Goal: Task Accomplishment & Management: Complete application form

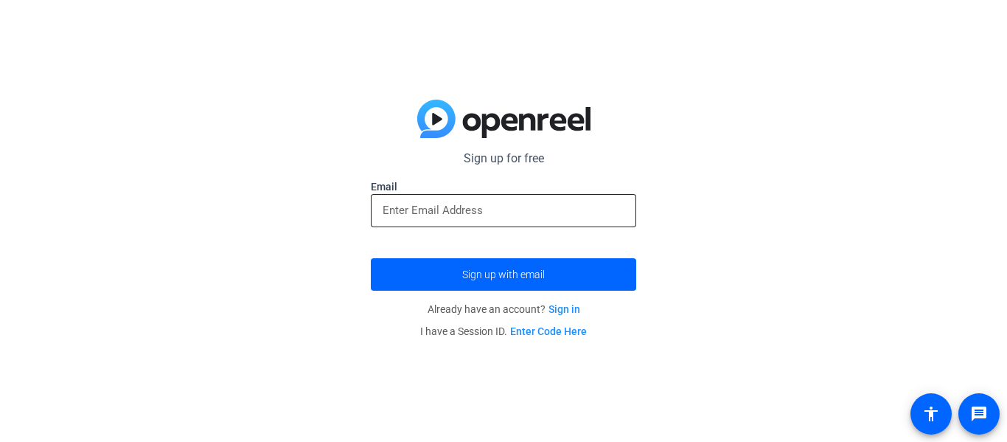
click at [568, 218] on input "email" at bounding box center [504, 210] width 242 height 18
type input "c"
paste input "[EMAIL_ADDRESS][DOMAIN_NAME]"
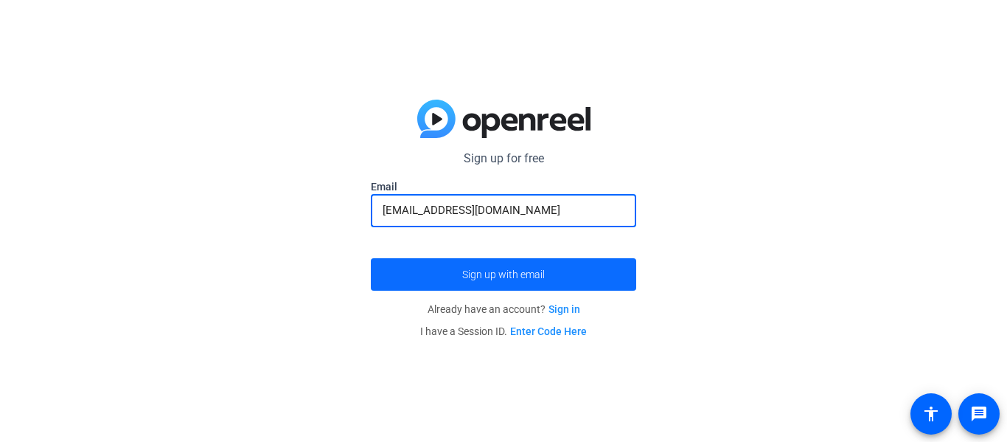
type input "[EMAIL_ADDRESS][DOMAIN_NAME]"
click at [421, 284] on span "submit" at bounding box center [503, 274] width 265 height 35
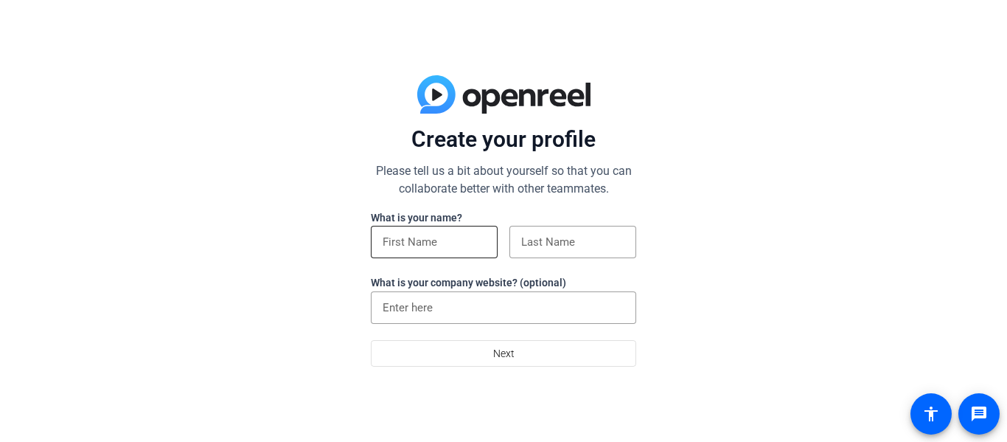
click at [456, 239] on input at bounding box center [434, 242] width 103 height 18
type input "carter"
click at [556, 240] on input at bounding box center [572, 242] width 103 height 18
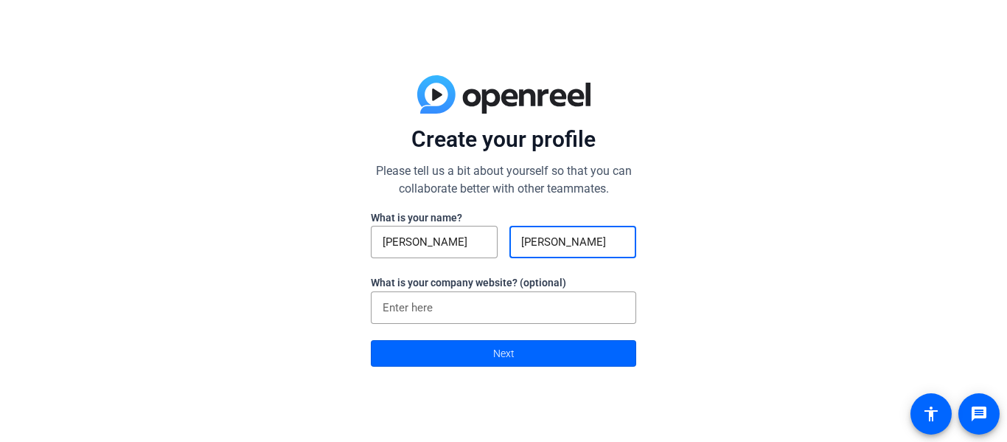
type input "waynee"
type input "Wayne"
click at [518, 313] on input at bounding box center [504, 308] width 242 height 18
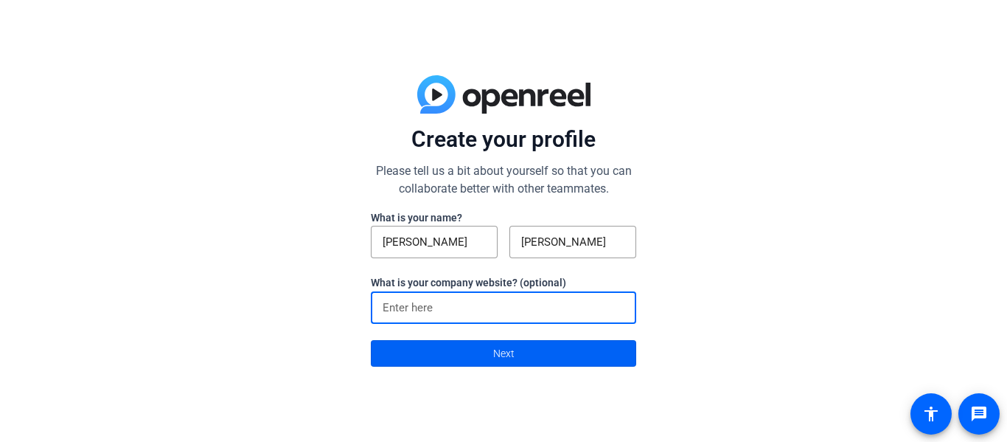
click at [493, 350] on span "Next" at bounding box center [503, 353] width 21 height 28
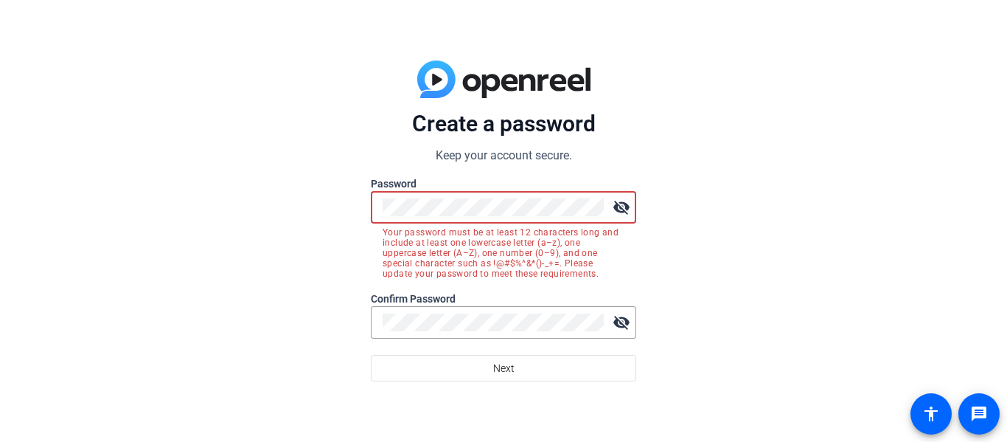
click at [624, 209] on mat-icon "visibility_off" at bounding box center [621, 206] width 29 height 29
click at [430, 332] on div at bounding box center [493, 322] width 221 height 32
click at [355, 211] on div "Create a password Keep your account secure. Password visibility Your password m…" at bounding box center [503, 221] width 1007 height 442
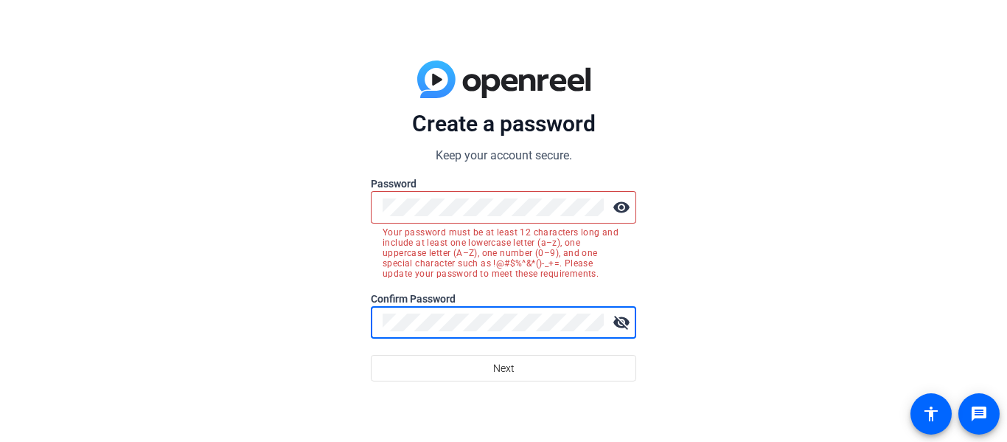
click at [475, 186] on label "Password" at bounding box center [503, 183] width 265 height 15
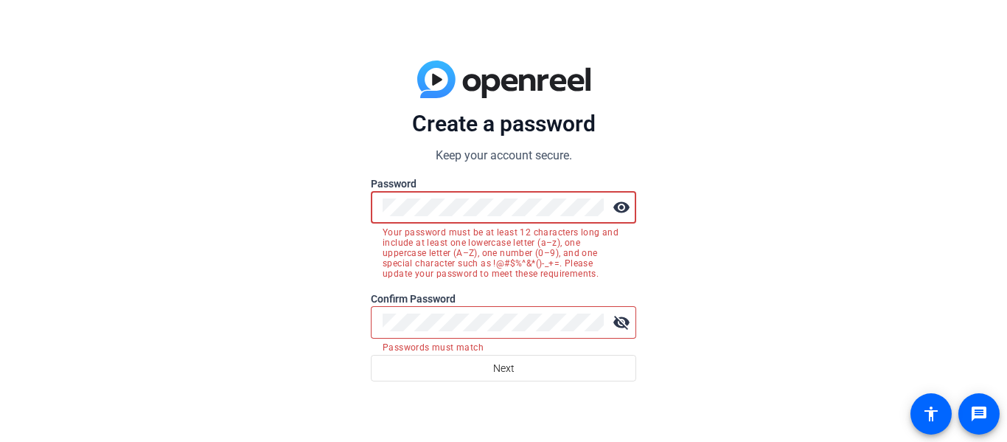
click at [509, 231] on mat-form-field "visibility Your password must be at least 12 characters long and include at lea…" at bounding box center [503, 215] width 265 height 49
click at [500, 225] on mat-error "Your password must be at least 12 characters long and include at least one lowe…" at bounding box center [504, 250] width 242 height 55
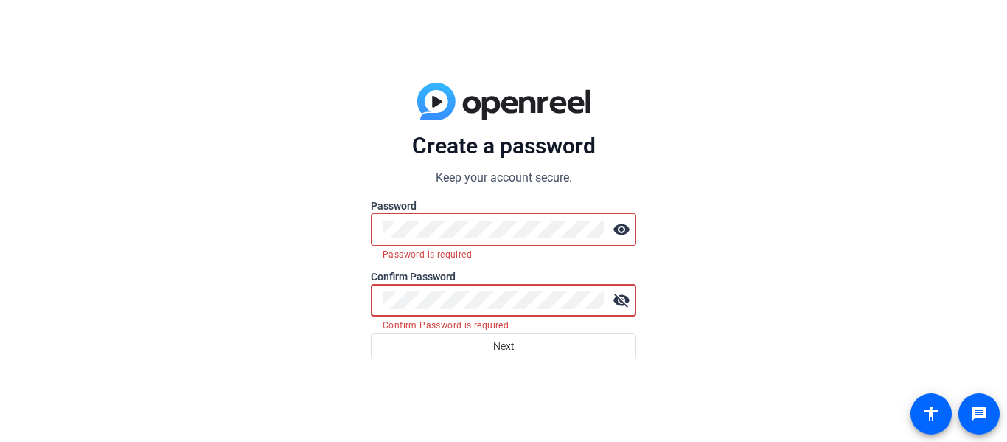
click at [325, 265] on div "Create a password Keep your account secure. Password visibility Password is req…" at bounding box center [503, 221] width 1007 height 442
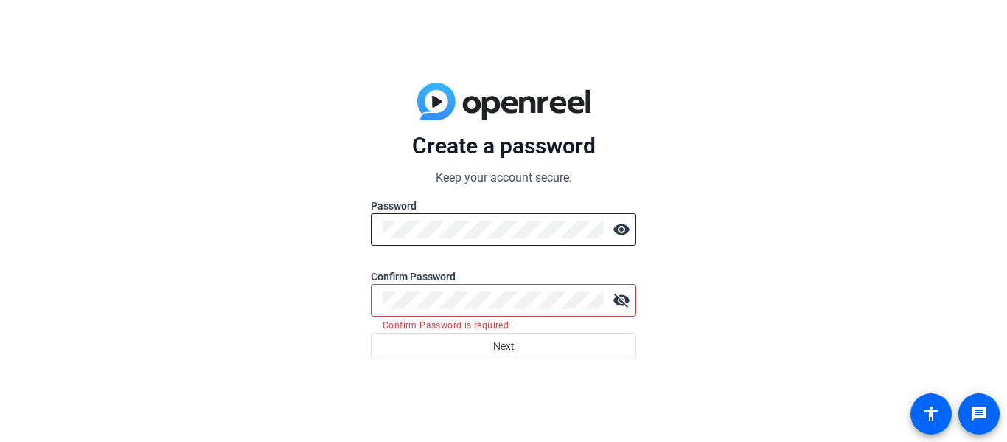
click at [447, 229] on div "visibility" at bounding box center [503, 229] width 265 height 32
drag, startPoint x: 380, startPoint y: 225, endPoint x: 380, endPoint y: 234, distance: 9.6
click at [380, 234] on div "visibility" at bounding box center [503, 229] width 265 height 32
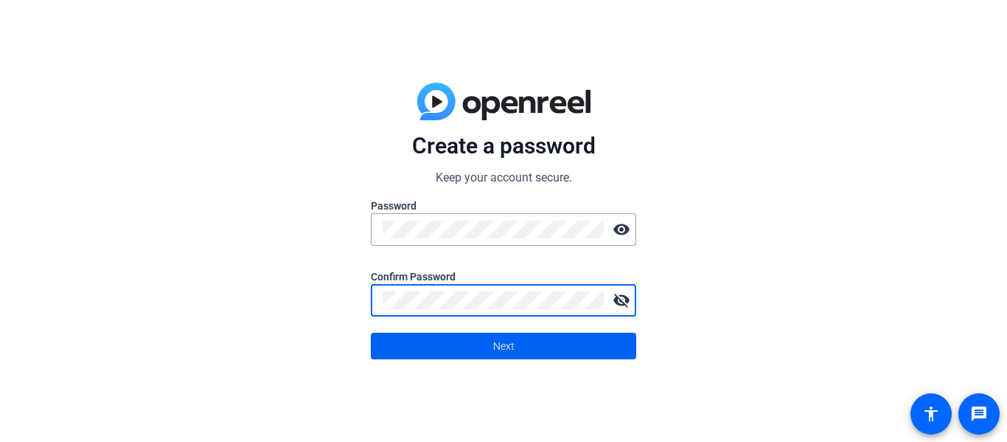
click at [484, 343] on span at bounding box center [504, 345] width 264 height 35
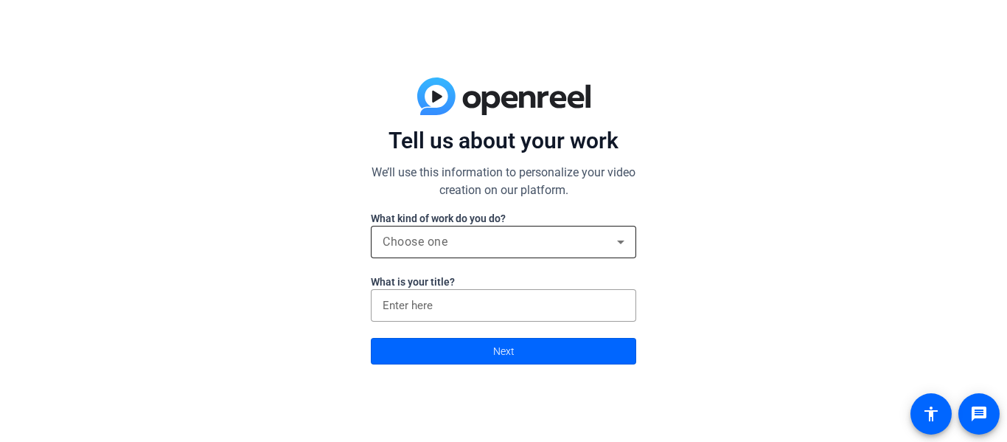
click at [550, 240] on div "Choose one" at bounding box center [500, 242] width 234 height 18
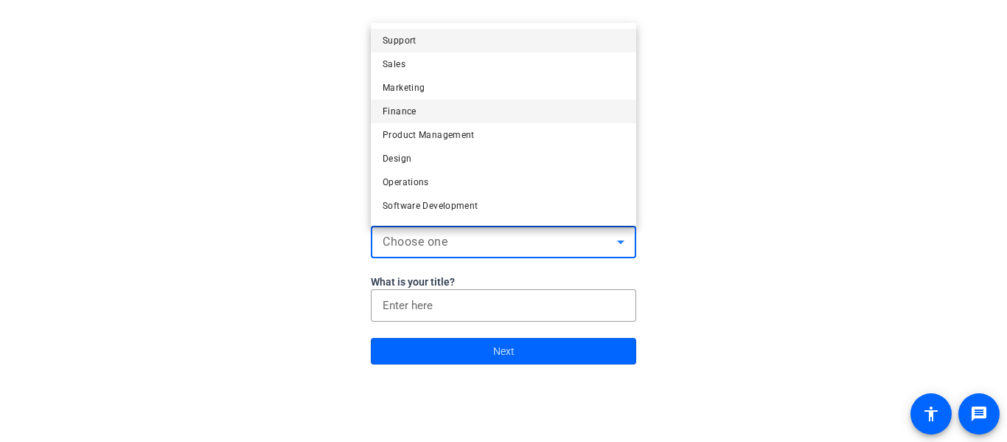
scroll to position [45, 0]
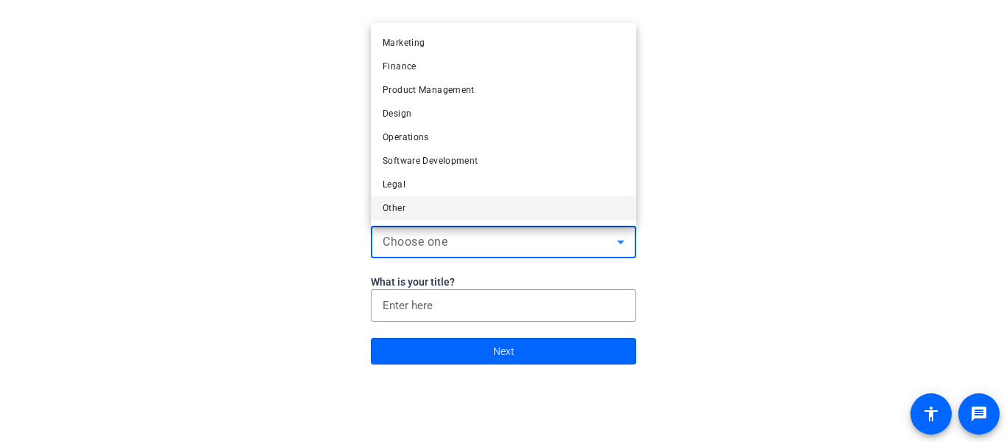
click at [432, 213] on mat-option "Other" at bounding box center [503, 208] width 265 height 24
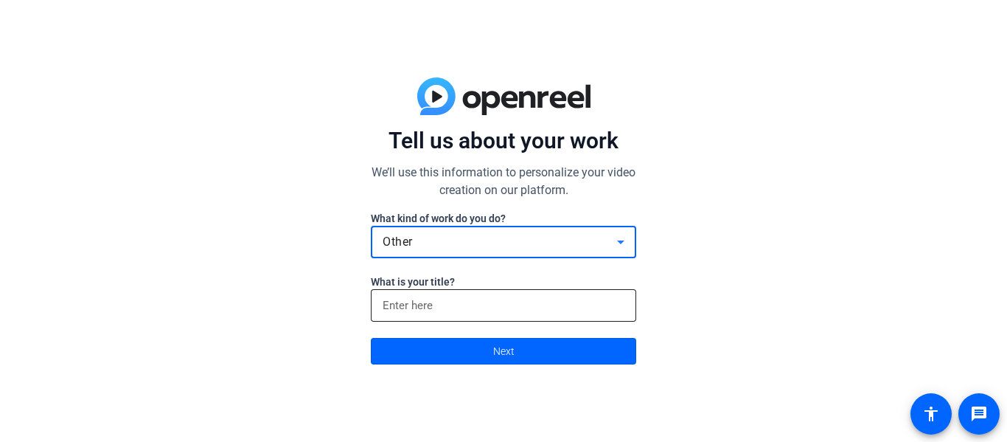
click at [482, 296] on input at bounding box center [504, 305] width 242 height 18
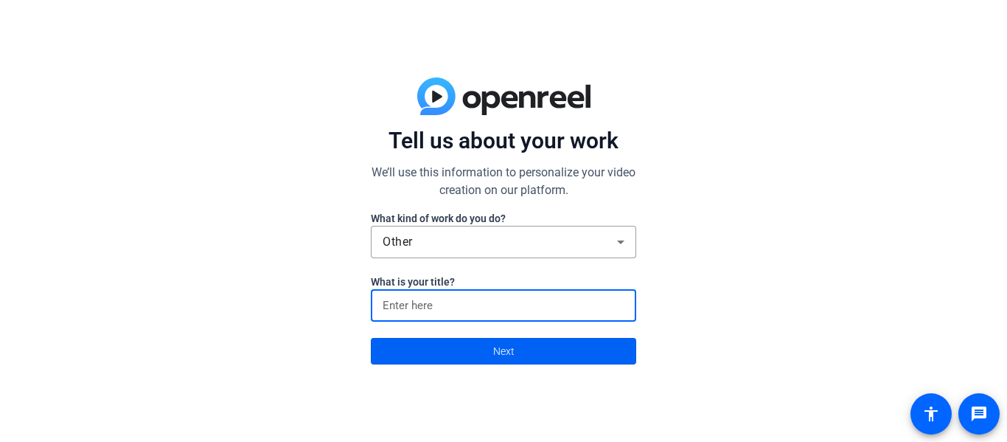
click at [543, 352] on span at bounding box center [504, 350] width 264 height 35
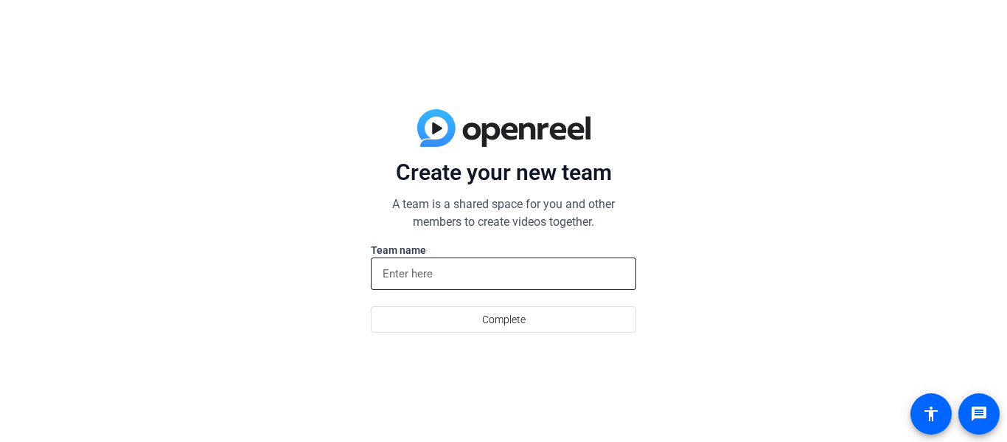
click at [498, 273] on input at bounding box center [504, 274] width 242 height 18
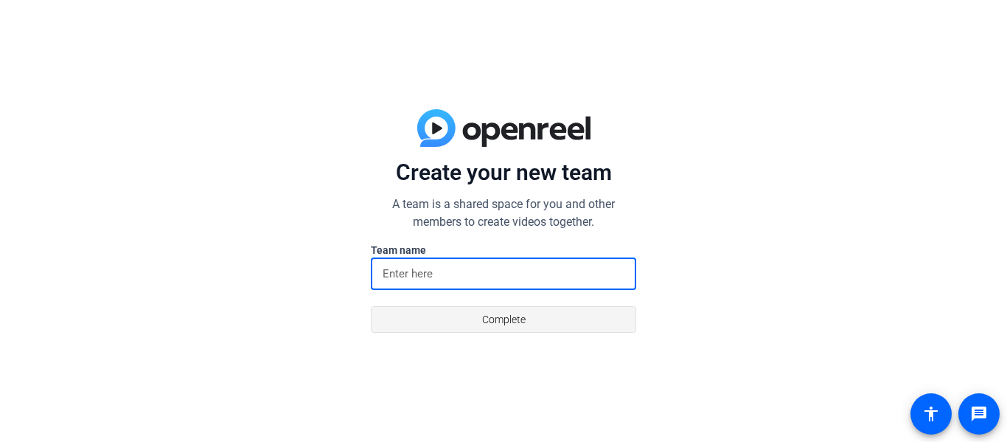
click at [526, 308] on span at bounding box center [504, 318] width 264 height 35
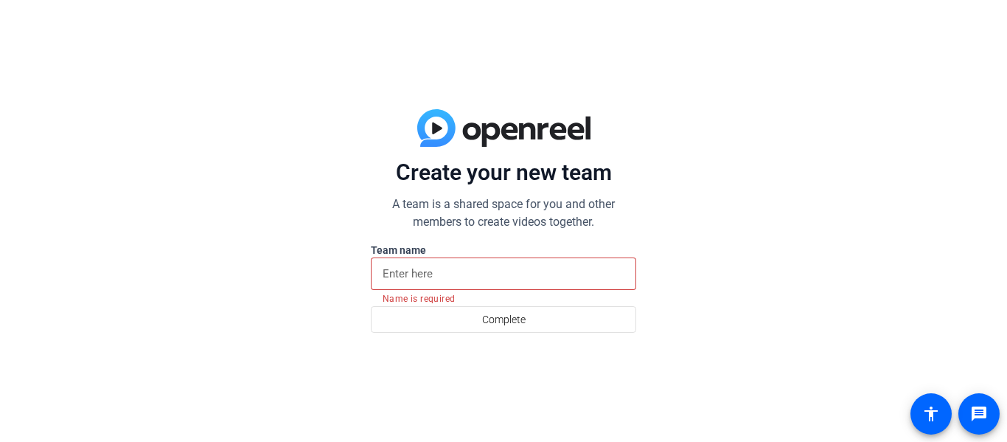
click at [501, 268] on input at bounding box center [504, 274] width 242 height 18
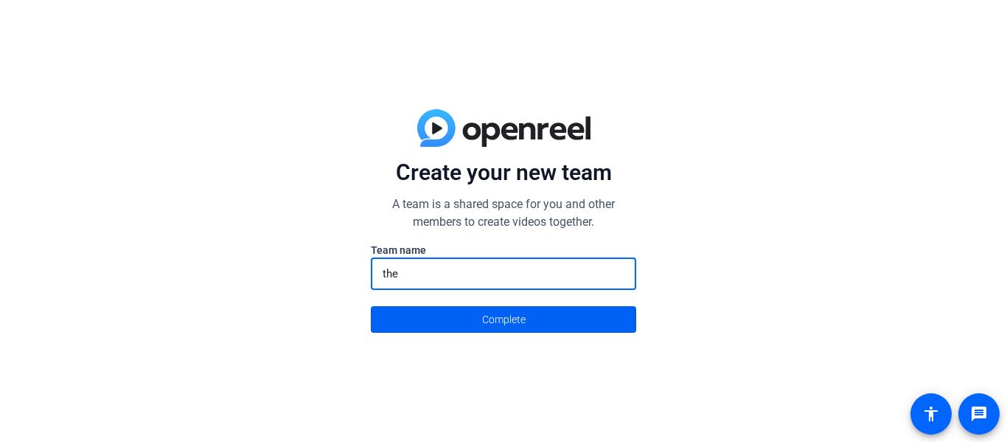
type input "the"
click at [484, 309] on span "Complete" at bounding box center [503, 319] width 43 height 28
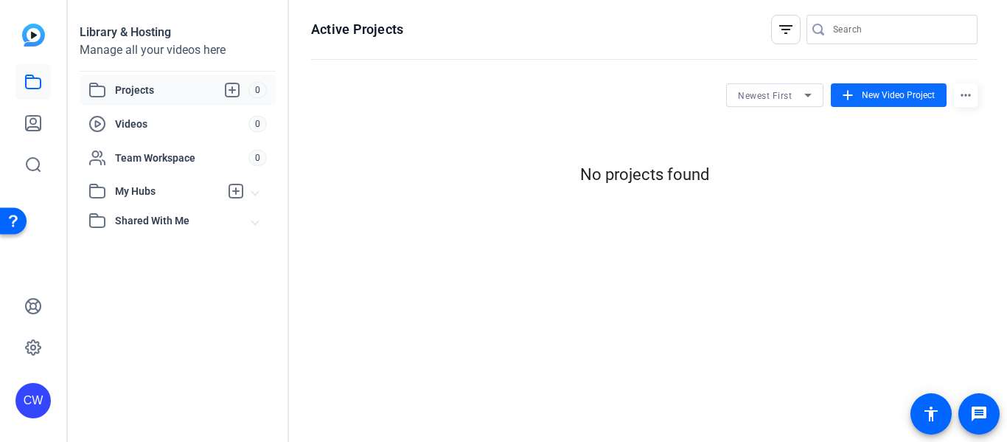
click at [894, 97] on span "New Video Project" at bounding box center [898, 94] width 73 height 13
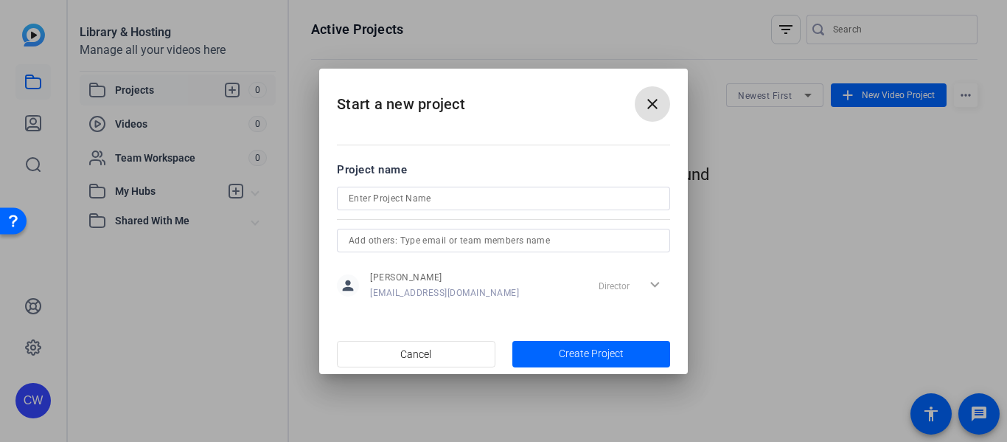
click at [574, 198] on input at bounding box center [504, 198] width 310 height 18
type input "Music video"
click at [582, 359] on span "Create Project" at bounding box center [591, 353] width 65 height 15
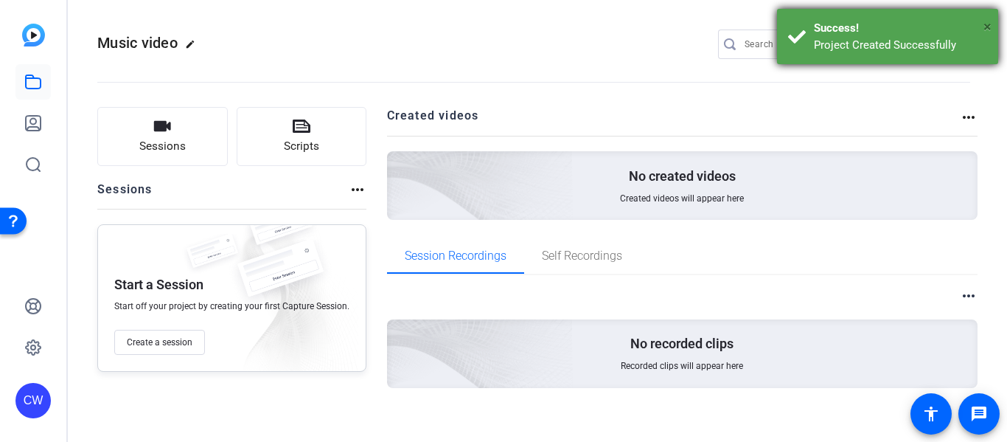
click at [986, 32] on span "×" at bounding box center [987, 27] width 8 height 18
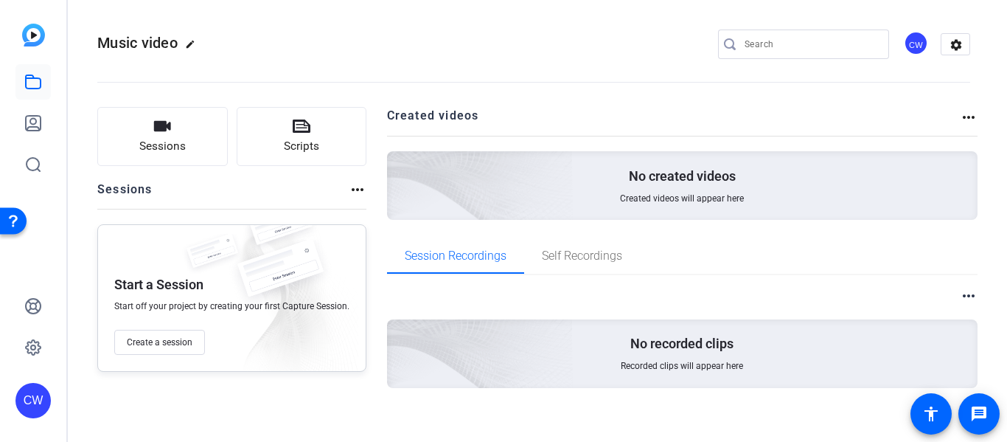
click at [35, 34] on img at bounding box center [33, 35] width 23 height 23
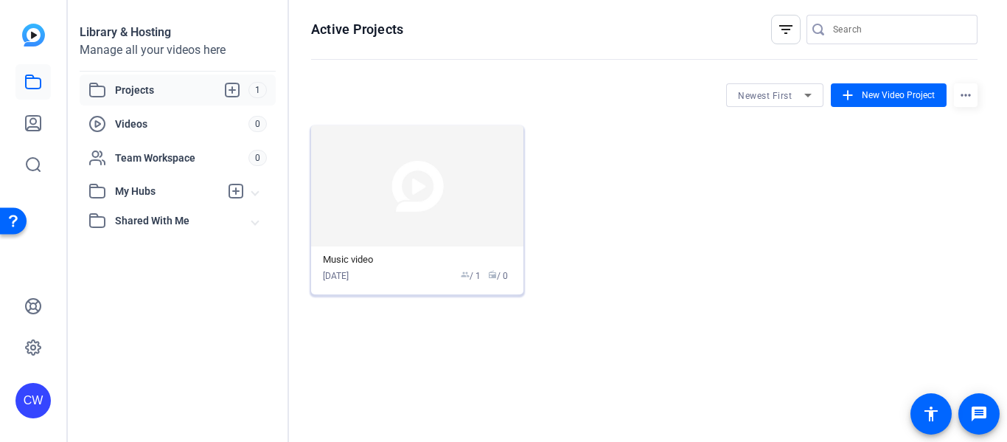
click at [431, 194] on img at bounding box center [417, 185] width 212 height 121
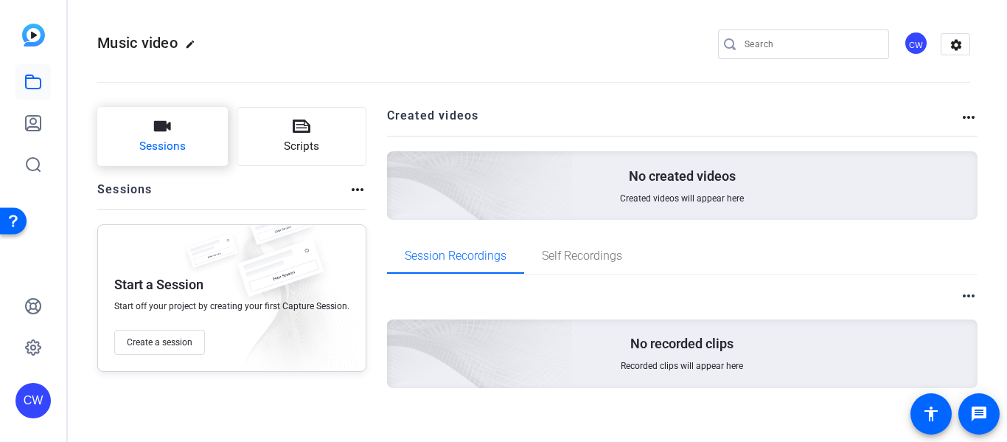
click at [201, 163] on button "Sessions" at bounding box center [162, 136] width 130 height 59
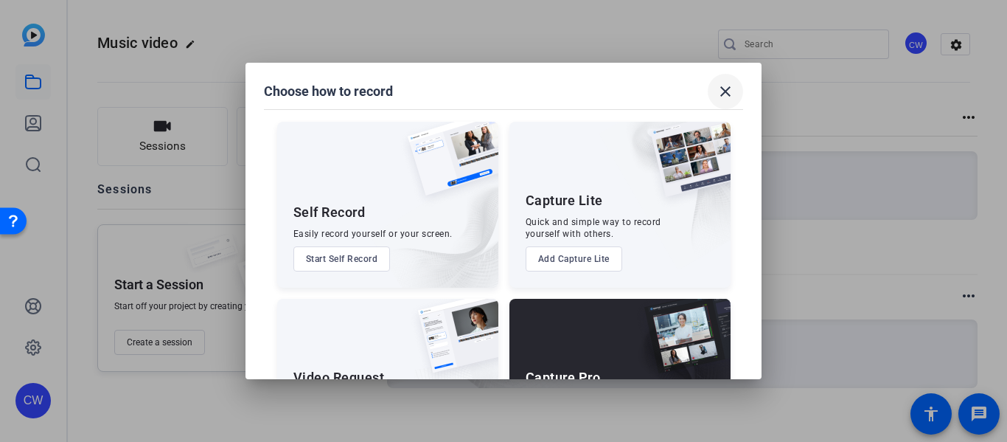
click at [728, 80] on span at bounding box center [725, 91] width 35 height 35
